Goal: Information Seeking & Learning: Learn about a topic

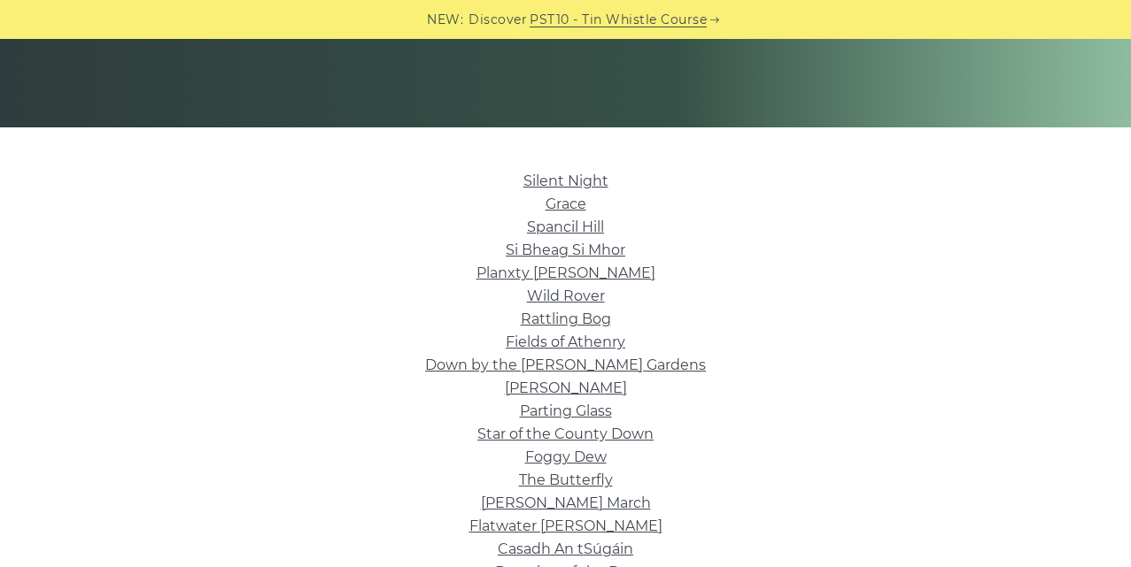
scroll to position [353, 0]
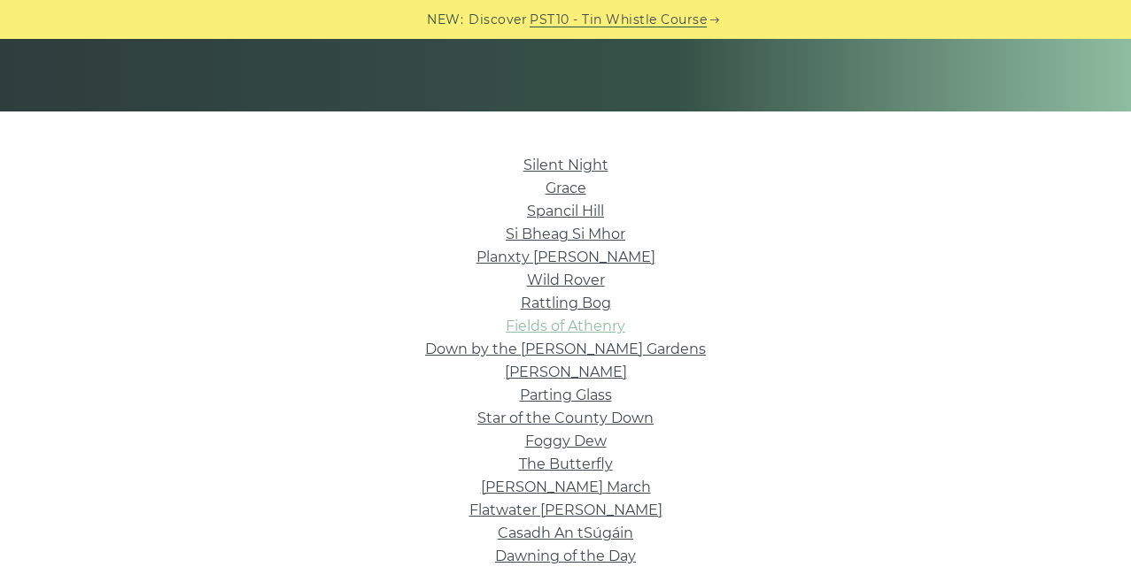
click at [588, 324] on link "Fields of Athenry" at bounding box center [566, 326] width 120 height 17
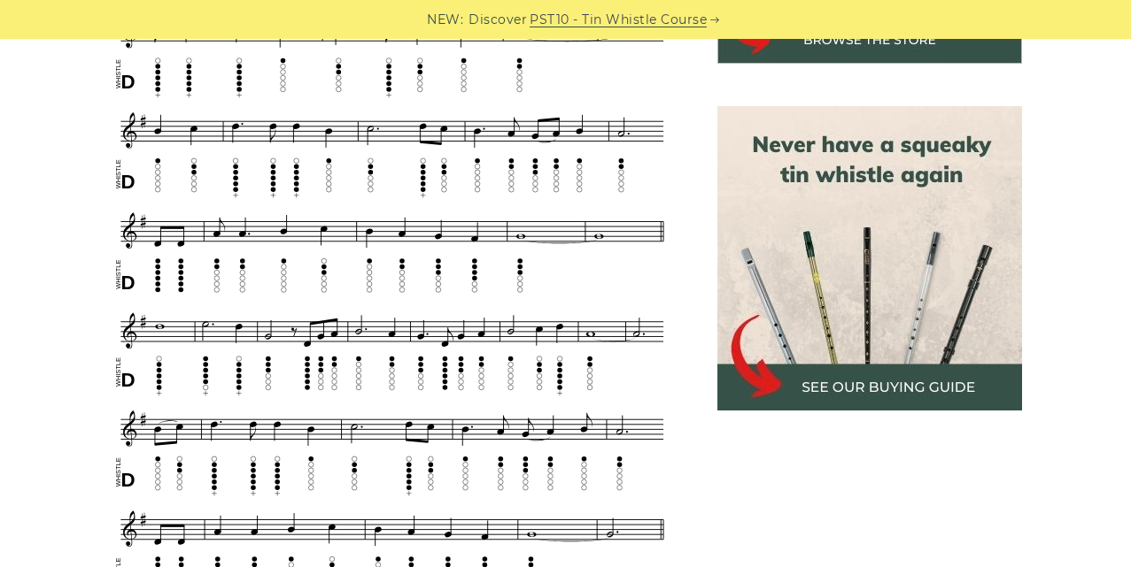
scroll to position [556, 0]
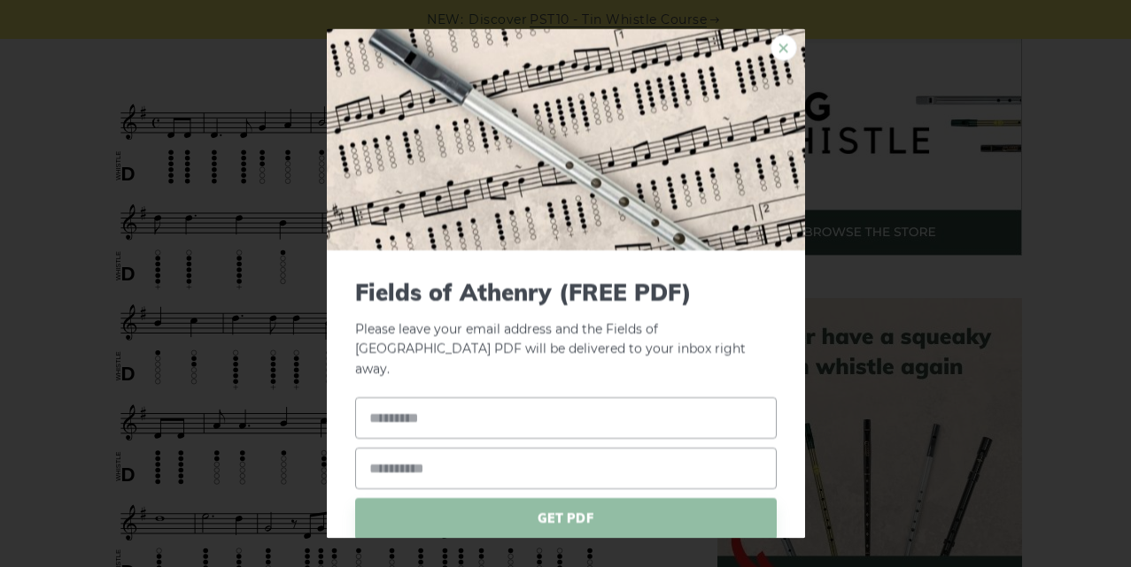
click at [784, 47] on link "×" at bounding box center [783, 47] width 27 height 27
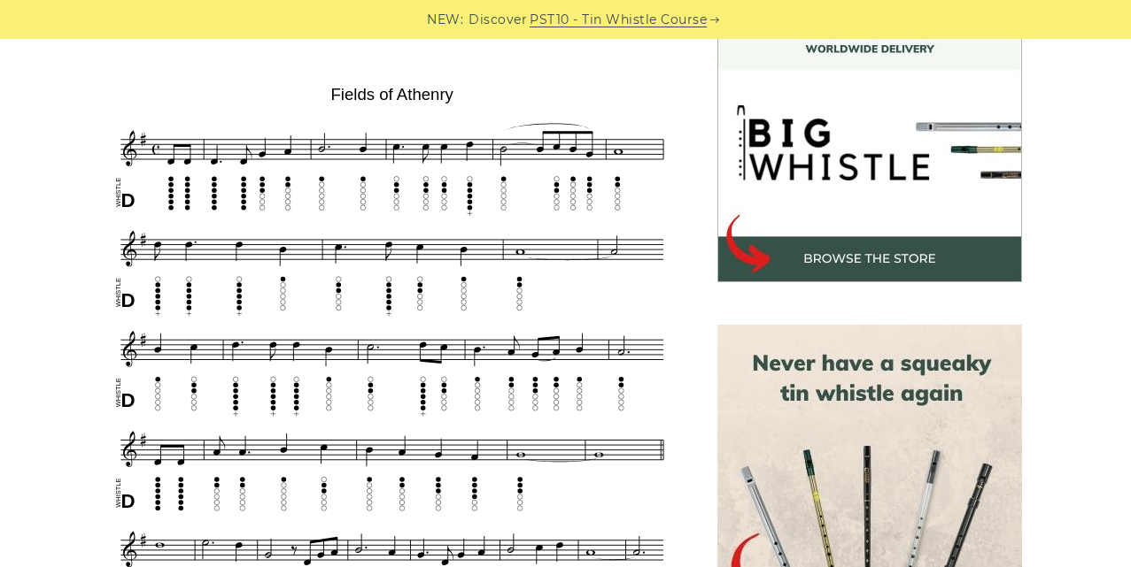
scroll to position [544, 0]
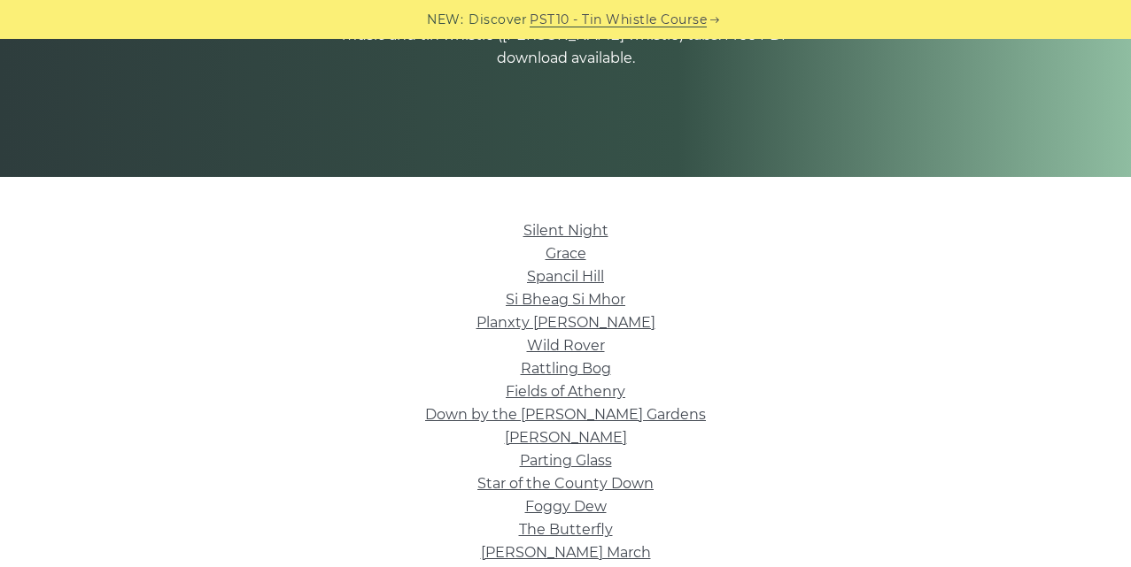
scroll to position [293, 0]
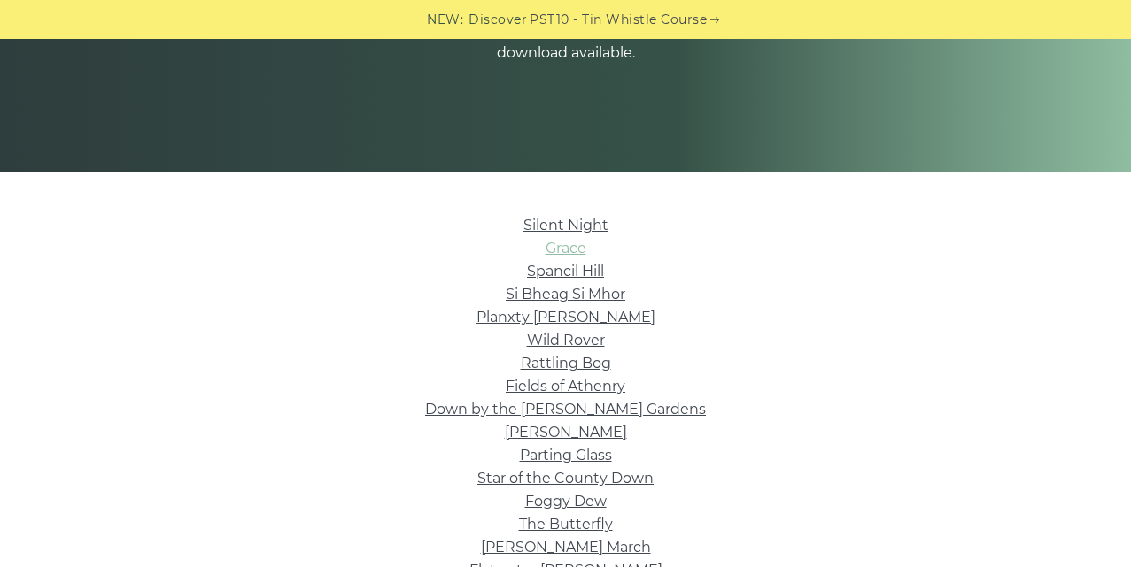
click at [567, 253] on link "Grace" at bounding box center [565, 248] width 41 height 17
click at [566, 340] on link "Wild Rover" at bounding box center [566, 340] width 78 height 17
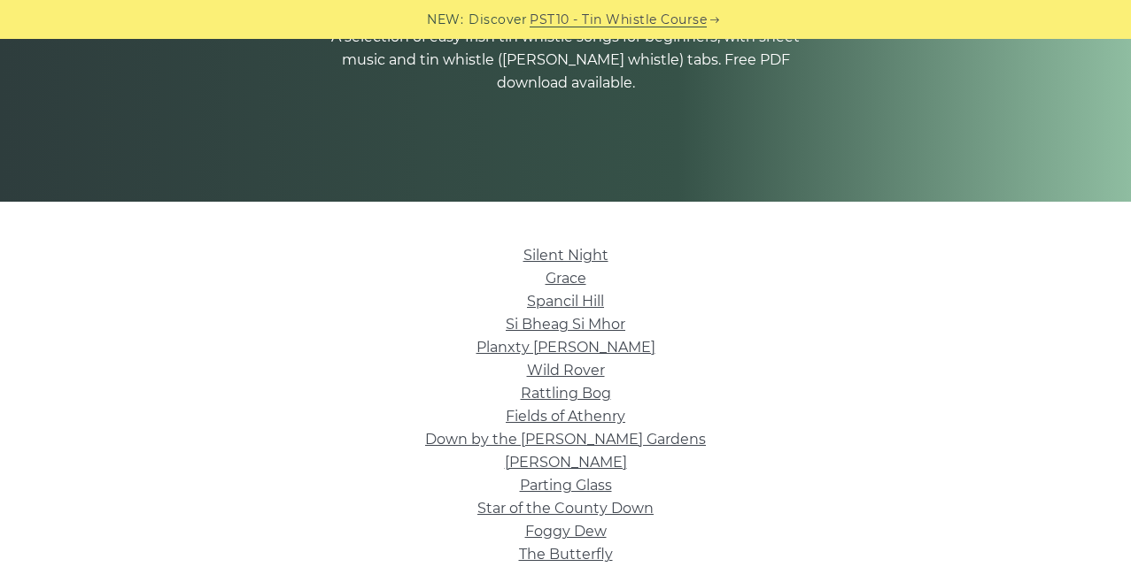
scroll to position [257, 0]
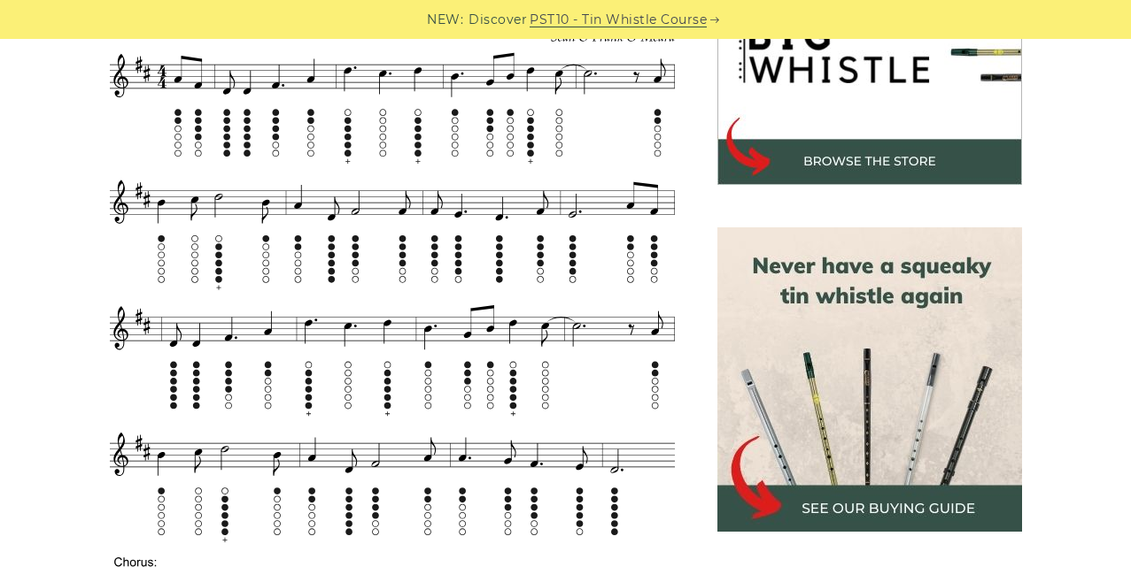
scroll to position [629, 0]
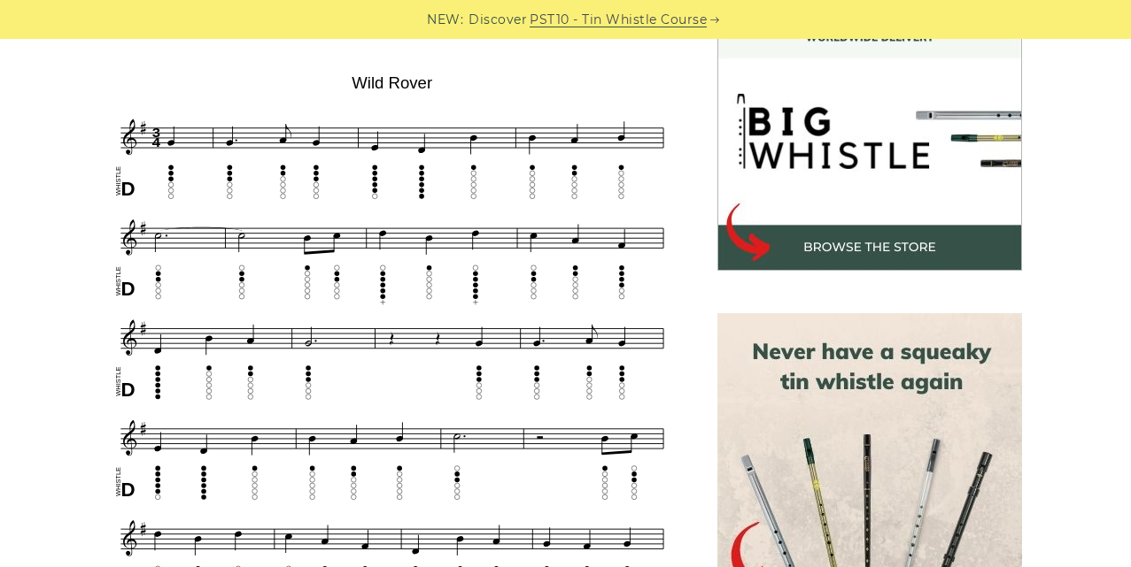
scroll to position [552, 0]
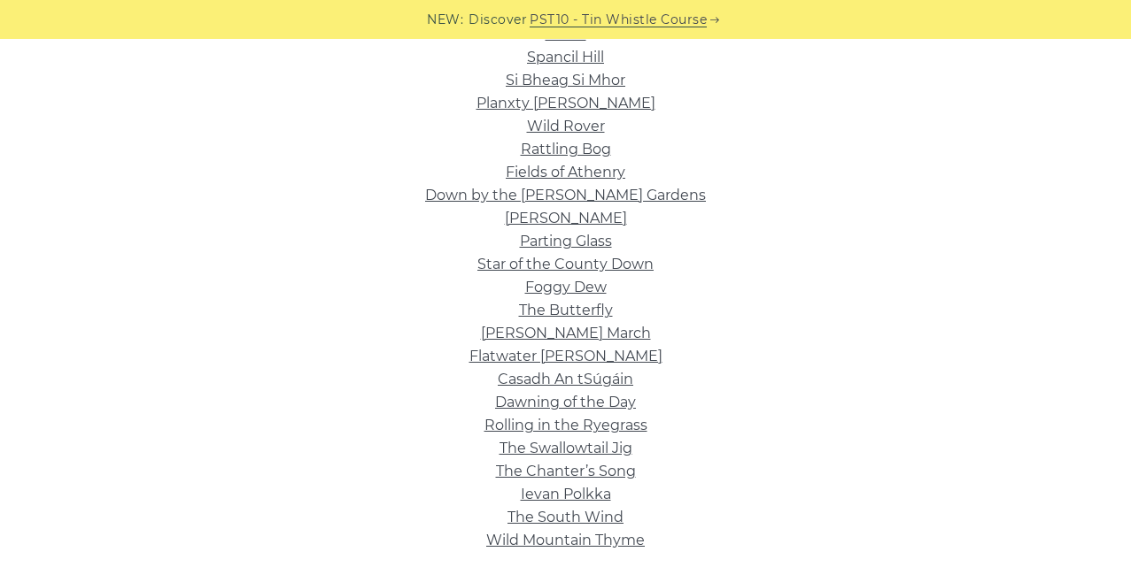
scroll to position [516, 0]
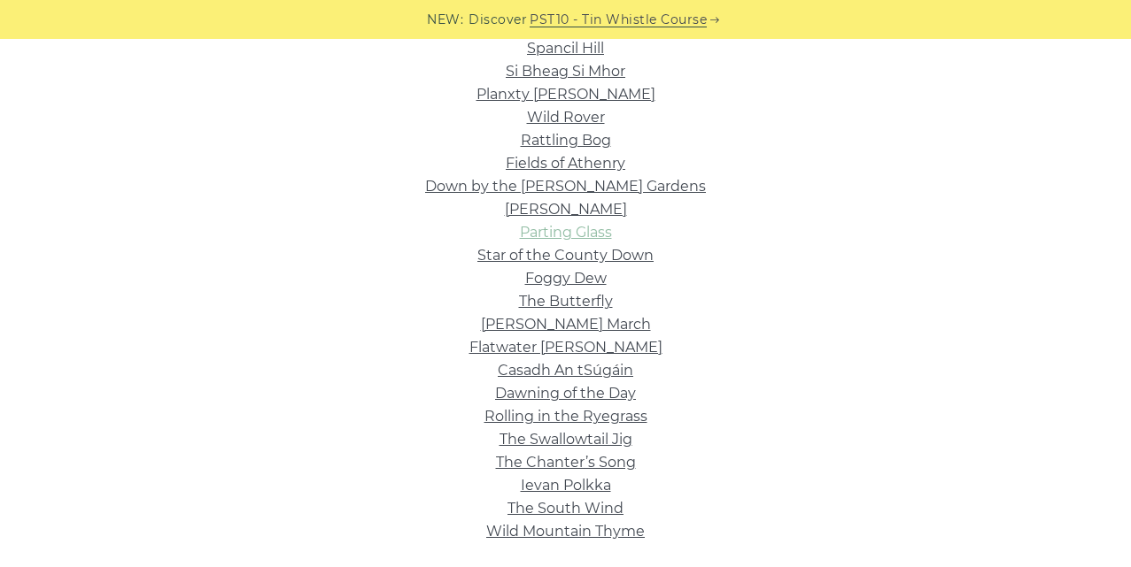
click at [539, 226] on link "Parting Glass" at bounding box center [566, 232] width 92 height 17
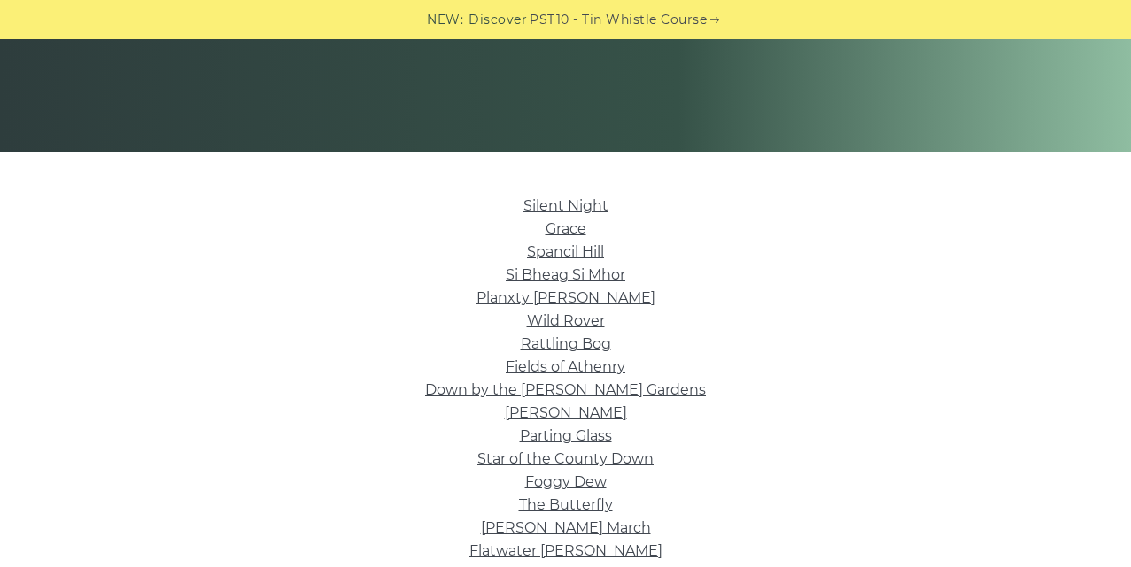
scroll to position [303, 0]
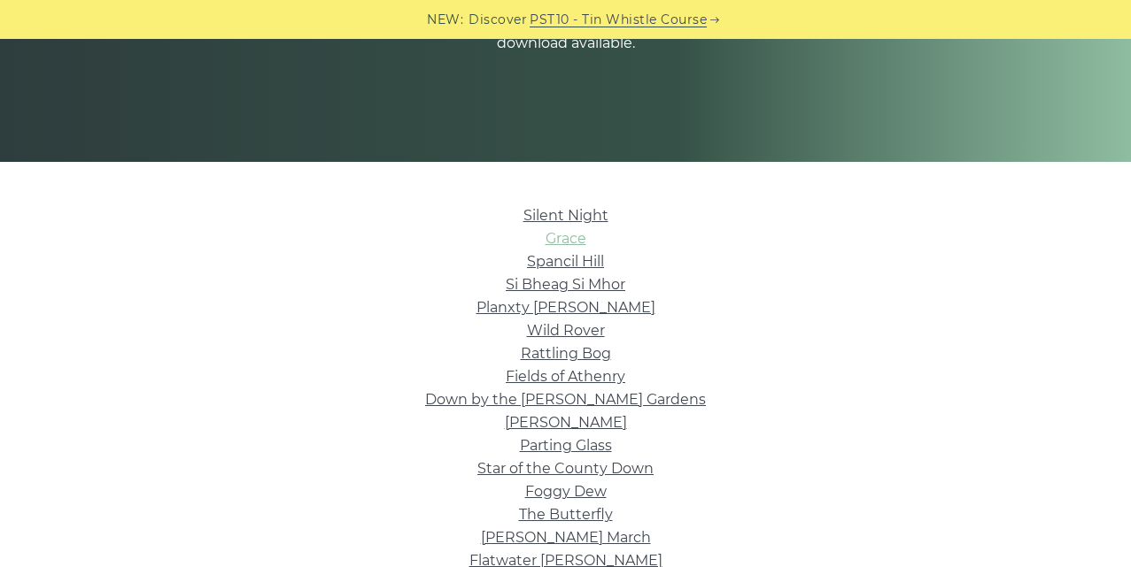
click at [558, 241] on link "Grace" at bounding box center [565, 238] width 41 height 17
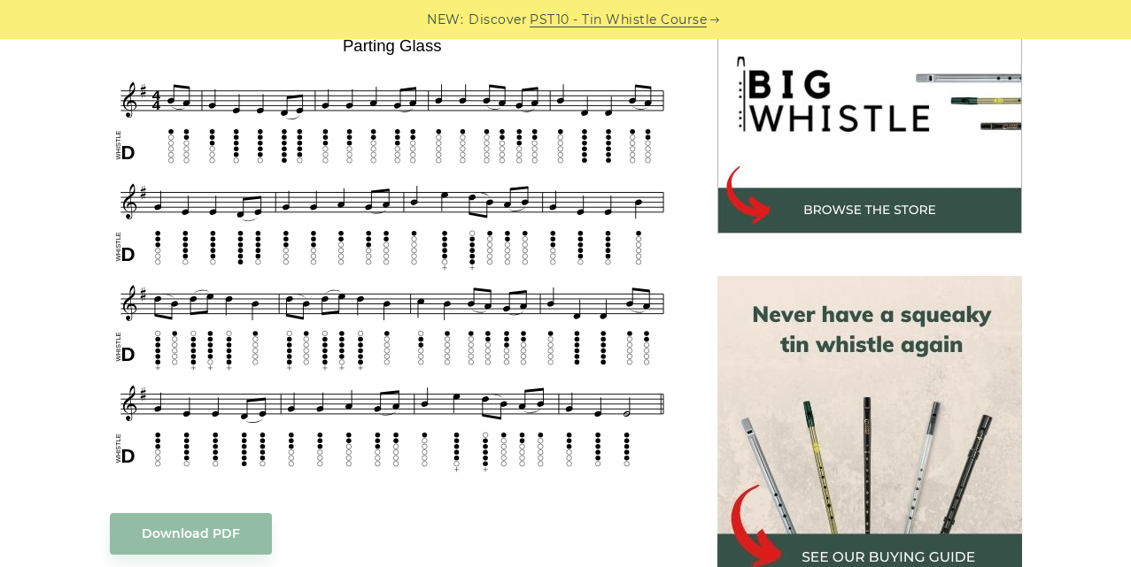
scroll to position [583, 0]
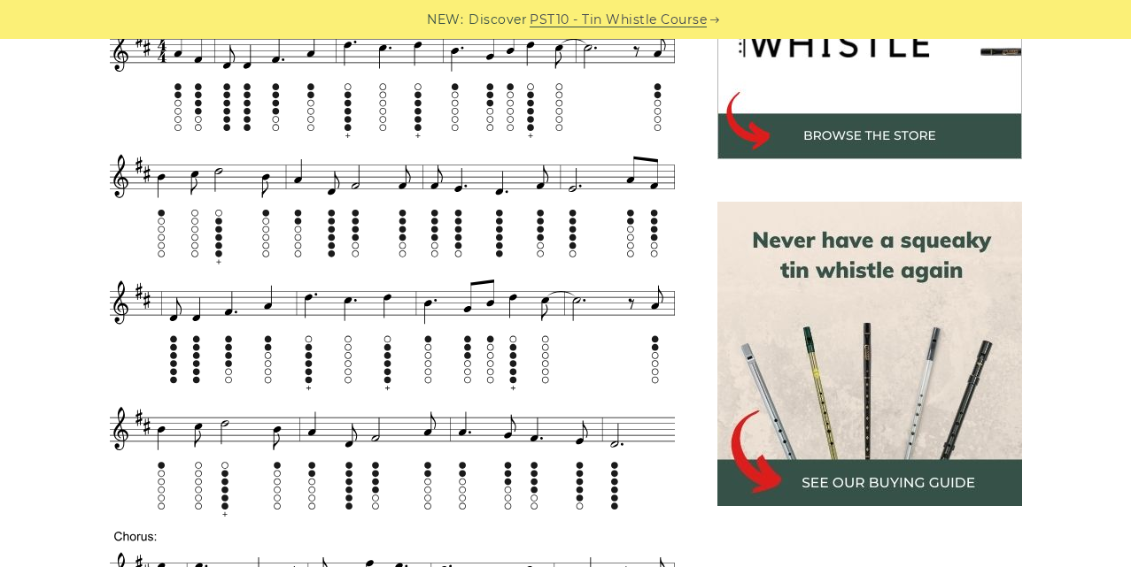
scroll to position [656, 0]
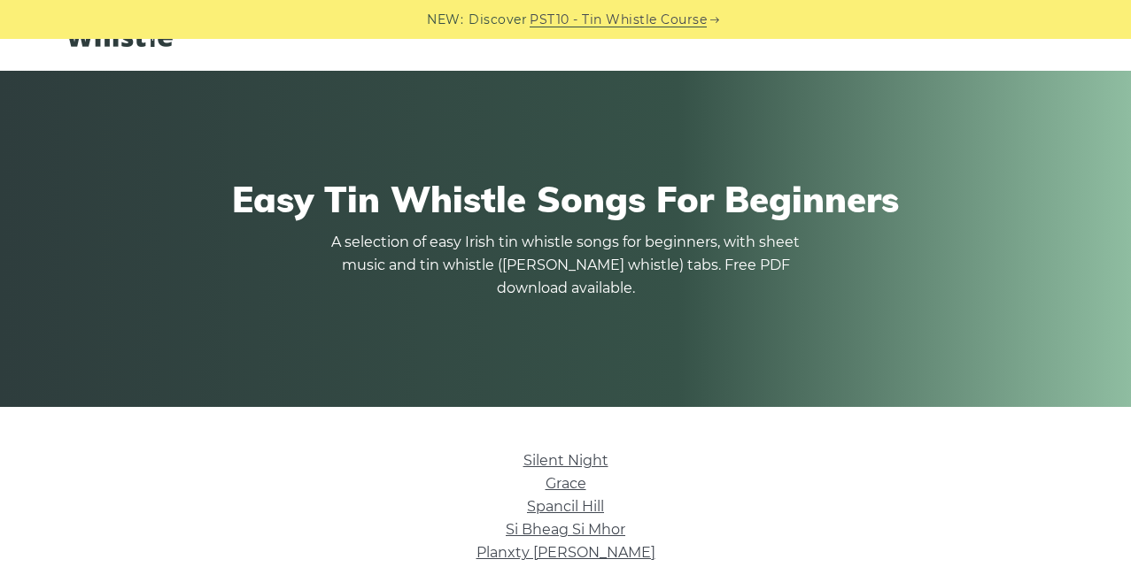
scroll to position [176, 0]
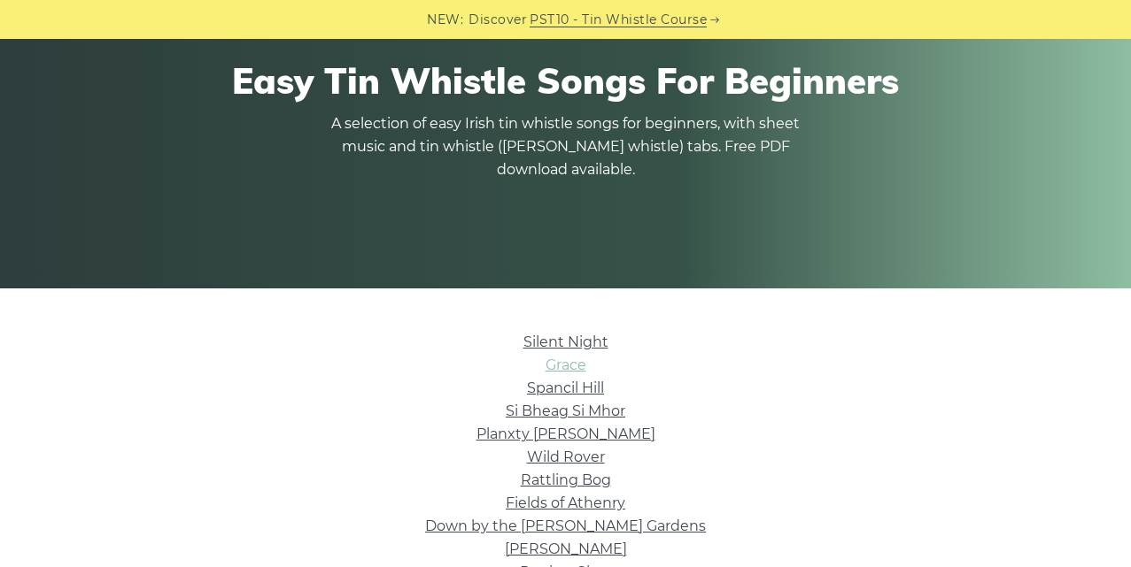
click at [552, 364] on link "Grace" at bounding box center [565, 365] width 41 height 17
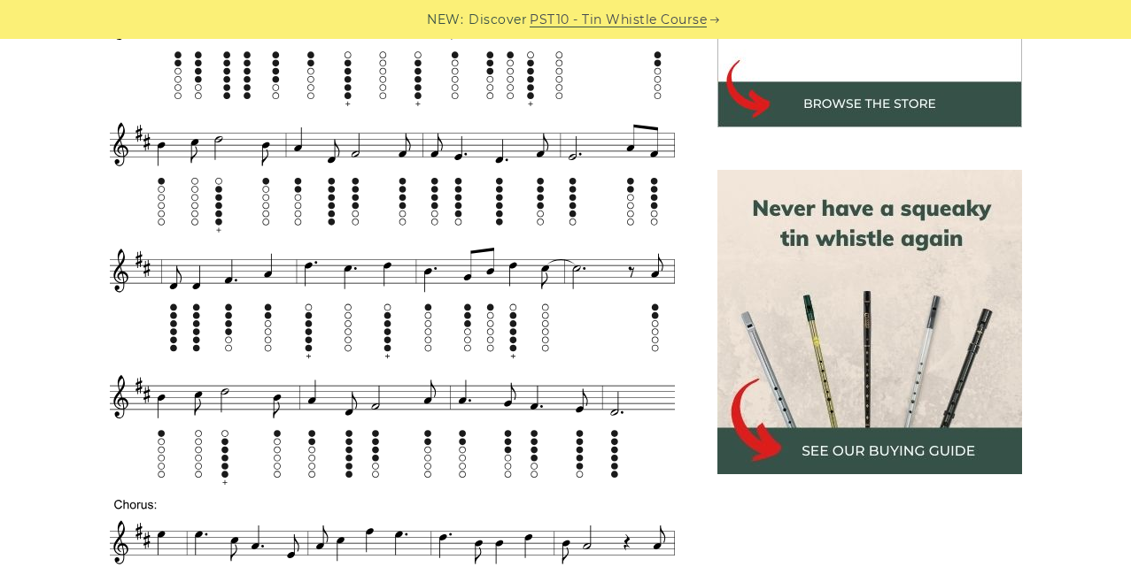
scroll to position [686, 0]
